Goal: Task Accomplishment & Management: Manage account settings

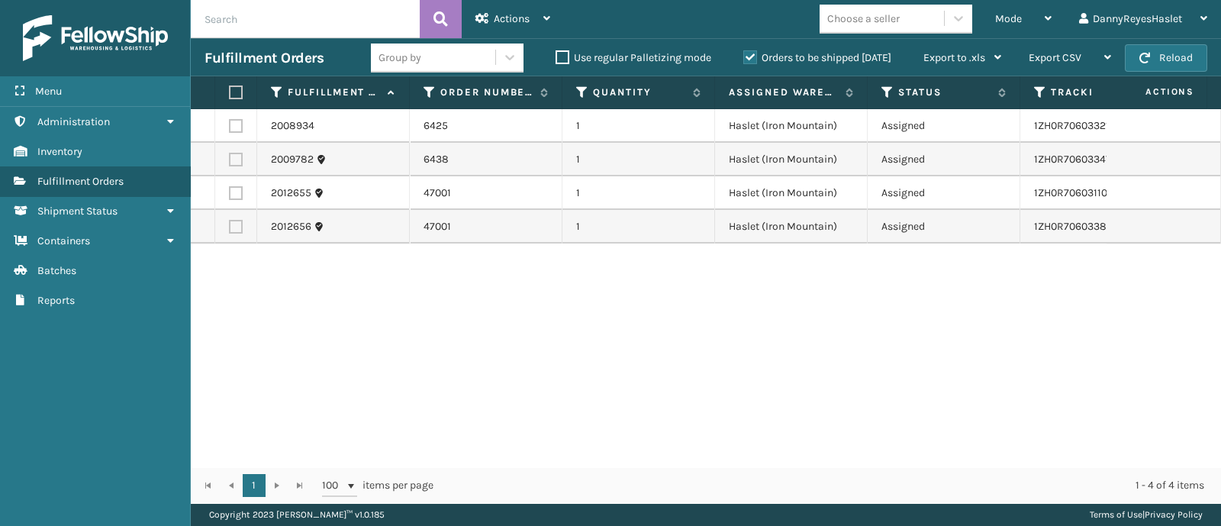
click at [229, 86] on label at bounding box center [233, 92] width 9 height 14
click at [229, 88] on input "checkbox" at bounding box center [229, 93] width 1 height 10
checkbox input "true"
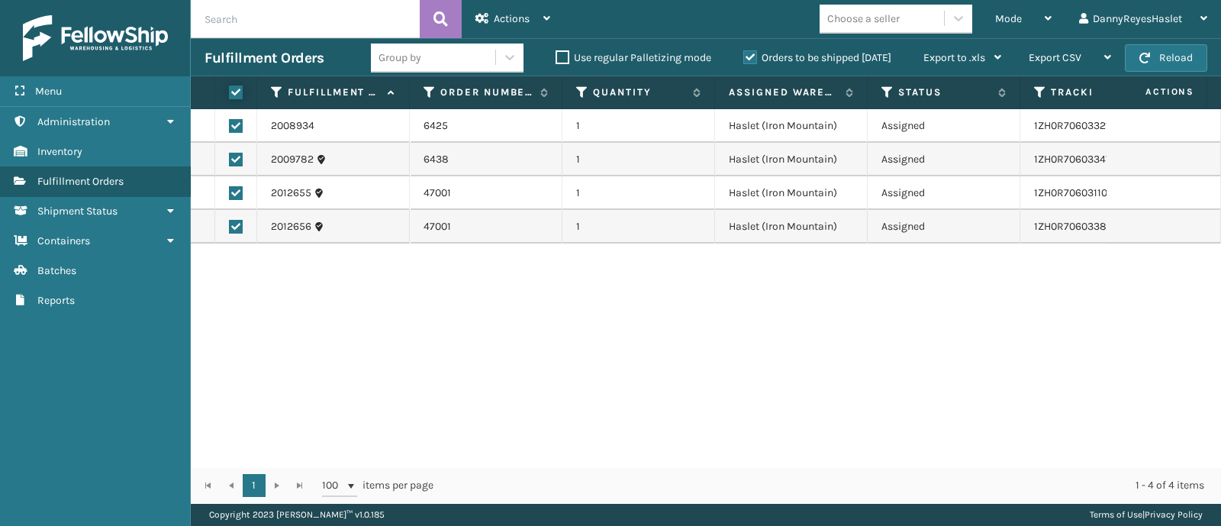
checkbox input "true"
click at [461, 21] on button at bounding box center [441, 19] width 42 height 38
drag, startPoint x: 503, startPoint y: 14, endPoint x: 634, endPoint y: 14, distance: 131.3
click at [520, 14] on span "Actions" at bounding box center [512, 18] width 36 height 13
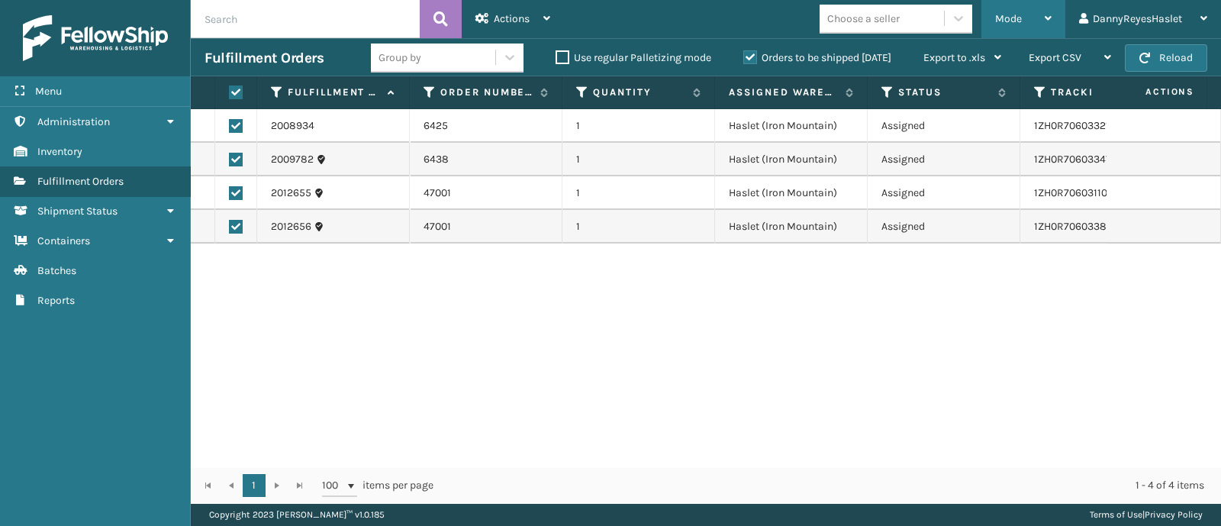
click at [1026, 17] on div "Mode" at bounding box center [1023, 19] width 56 height 38
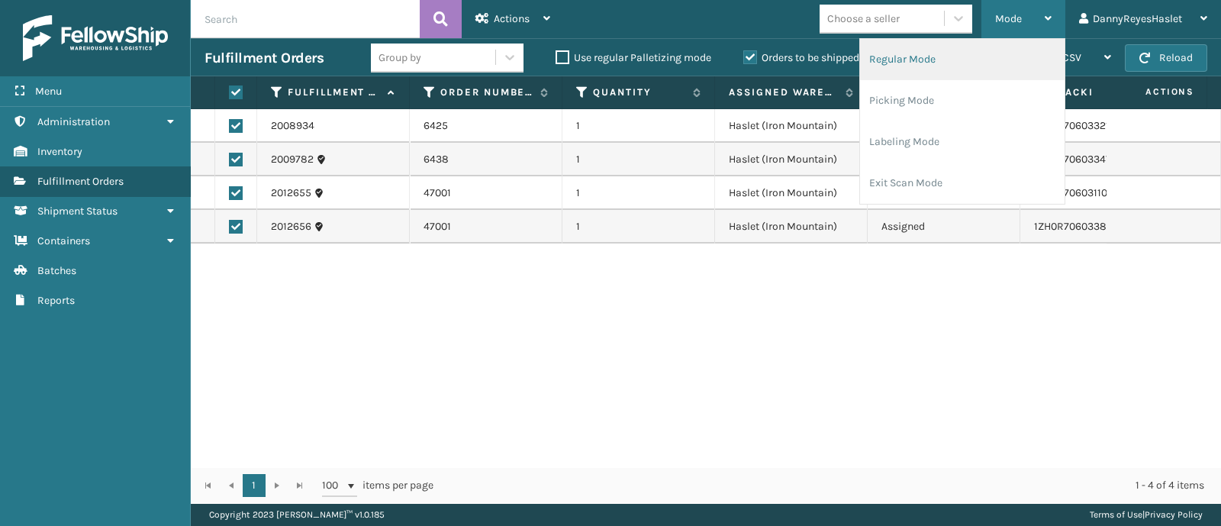
click at [986, 63] on li "Regular Mode" at bounding box center [962, 59] width 205 height 41
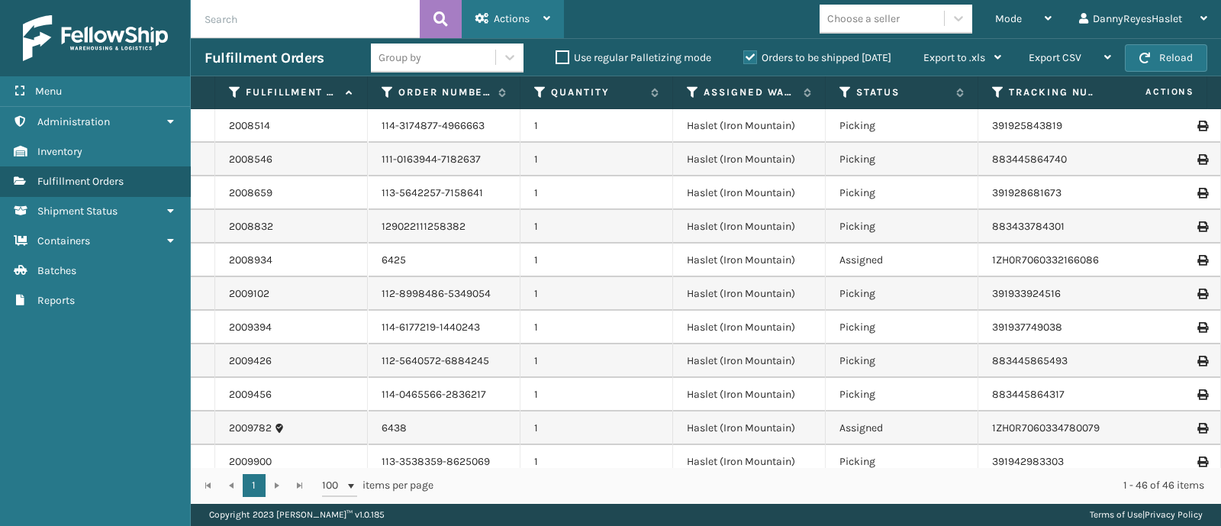
drag, startPoint x: 496, startPoint y: 19, endPoint x: 503, endPoint y: 25, distance: 9.2
click at [497, 21] on span "Actions" at bounding box center [512, 18] width 36 height 13
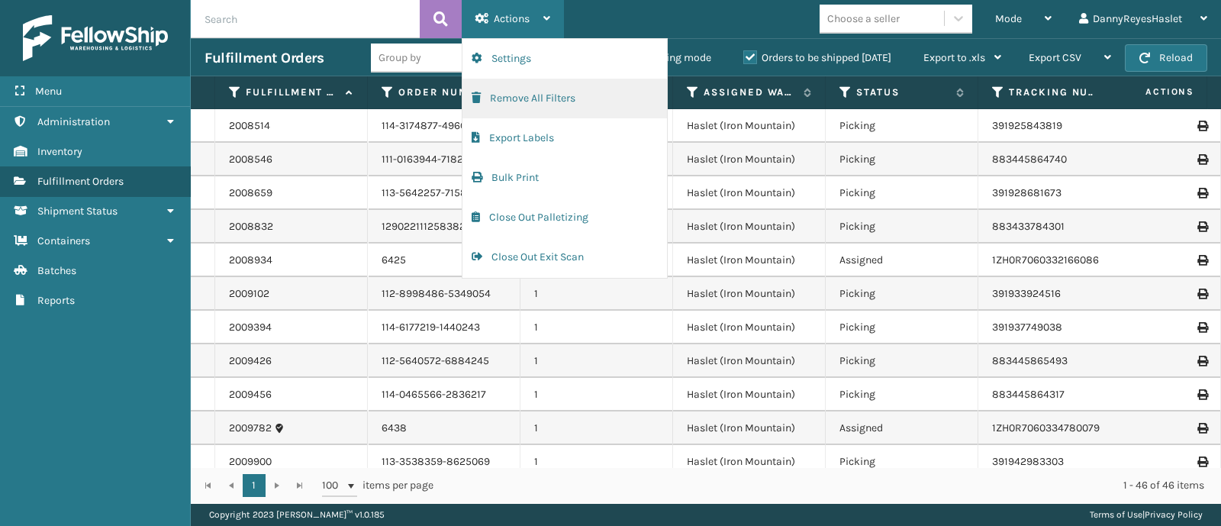
click at [527, 102] on button "Remove All Filters" at bounding box center [565, 99] width 205 height 40
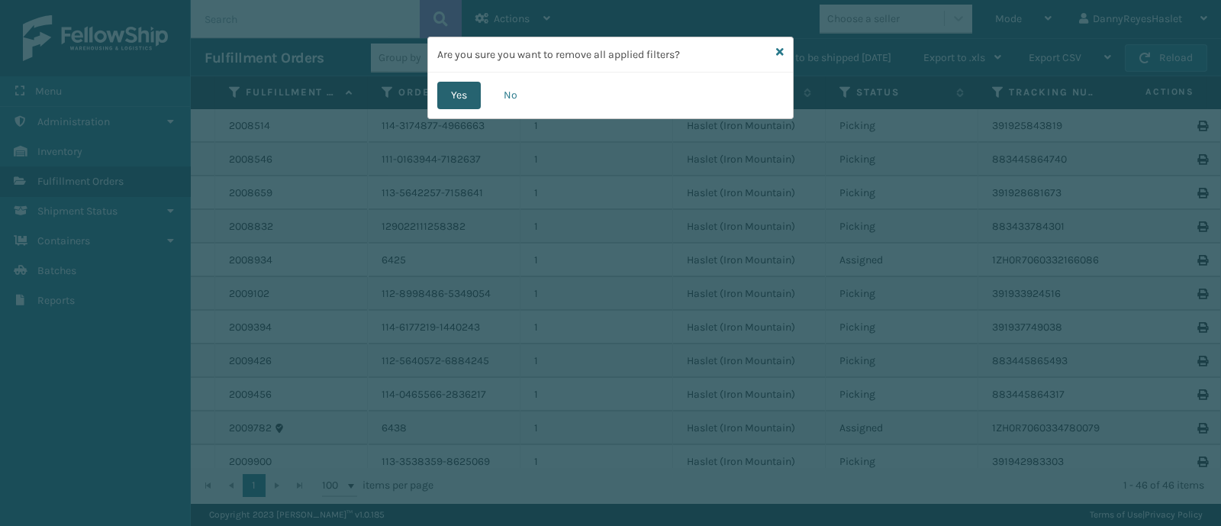
click at [462, 96] on button "Yes" at bounding box center [459, 95] width 44 height 27
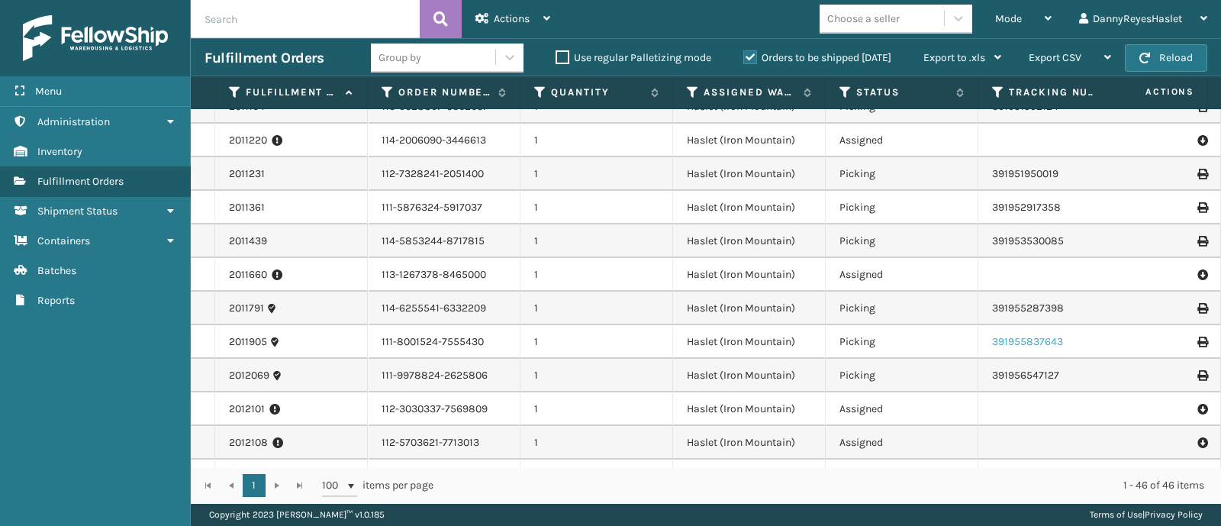
scroll to position [1199, 0]
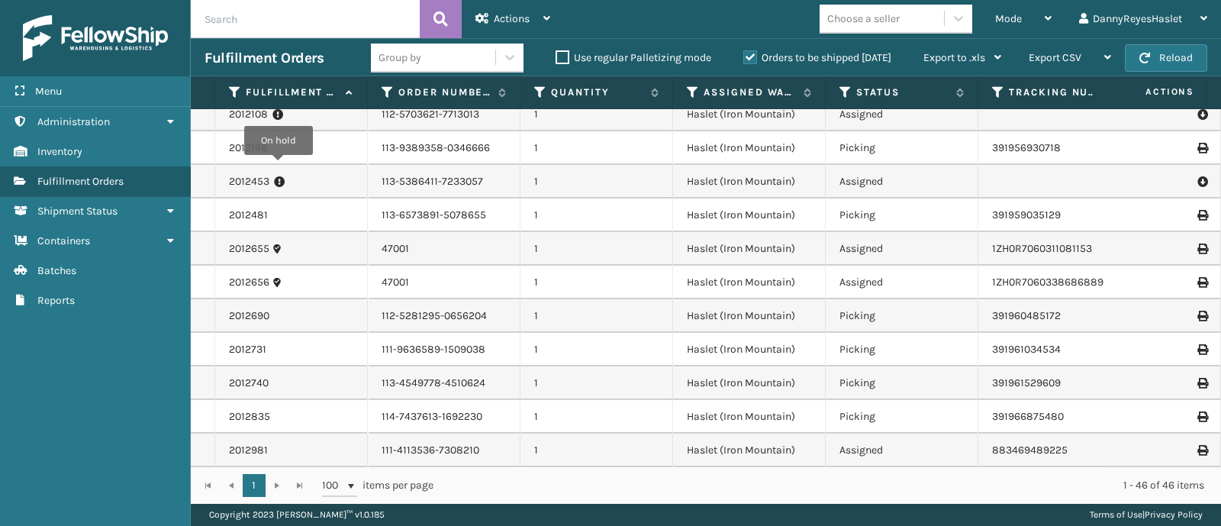
click at [279, 174] on icon at bounding box center [279, 181] width 11 height 15
drag, startPoint x: 1018, startPoint y: 17, endPoint x: 1020, endPoint y: 30, distance: 13.1
click at [1018, 18] on span "Mode" at bounding box center [1008, 18] width 27 height 13
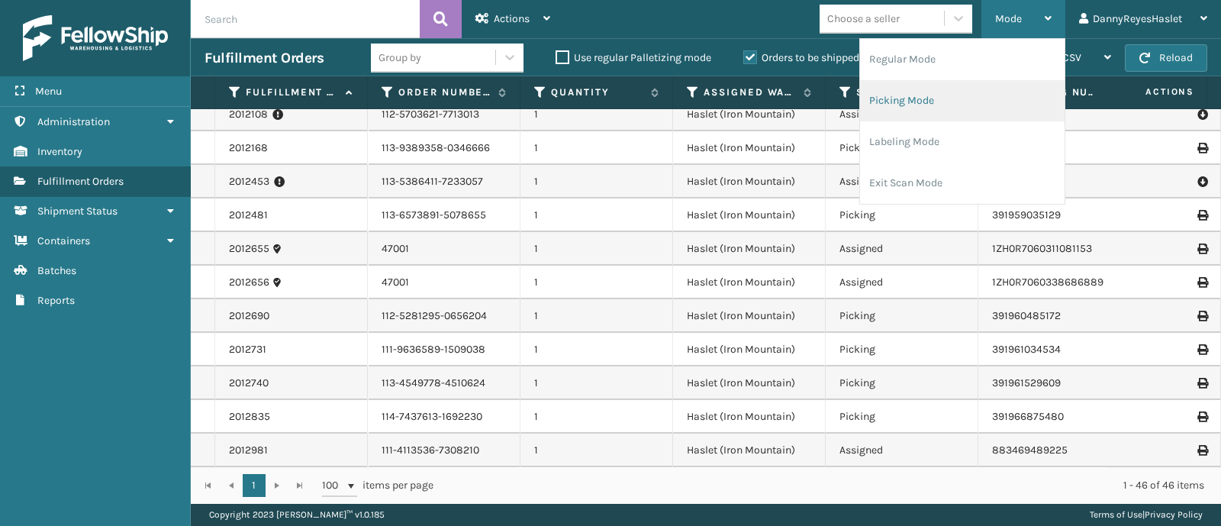
click at [963, 92] on li "Picking Mode" at bounding box center [962, 100] width 205 height 41
